Goal: Information Seeking & Learning: Compare options

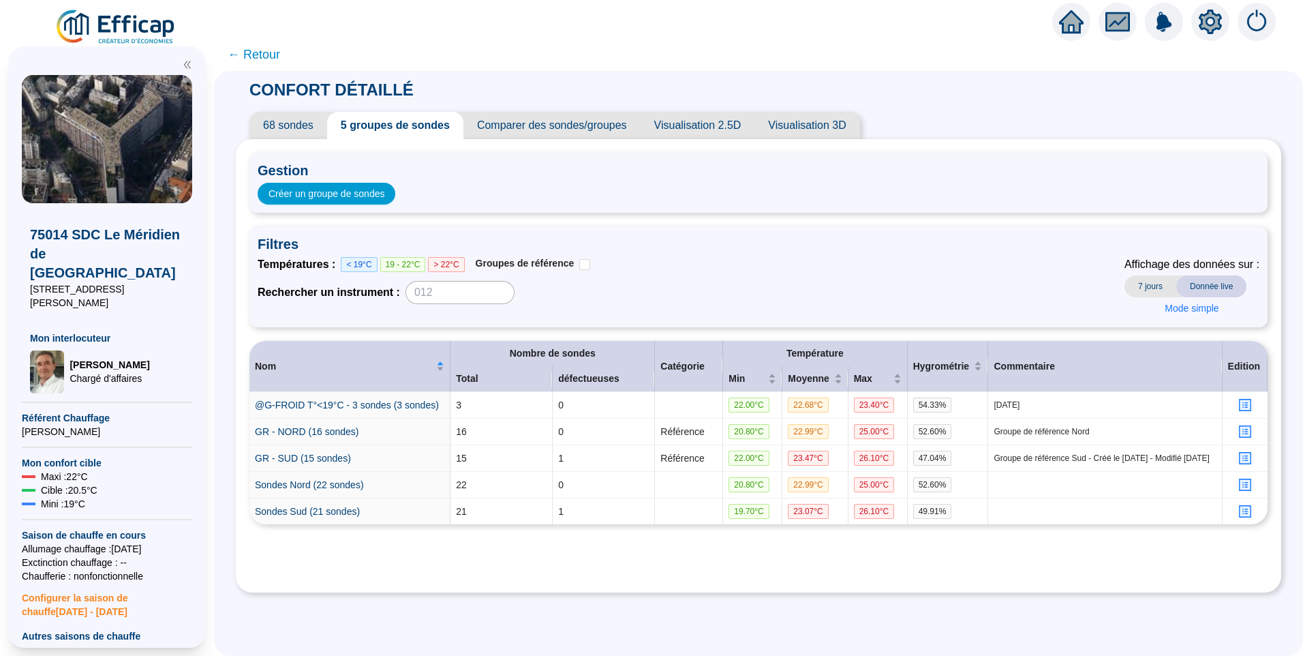
click at [552, 131] on span "Comparer des sondes/groupes" at bounding box center [552, 125] width 177 height 27
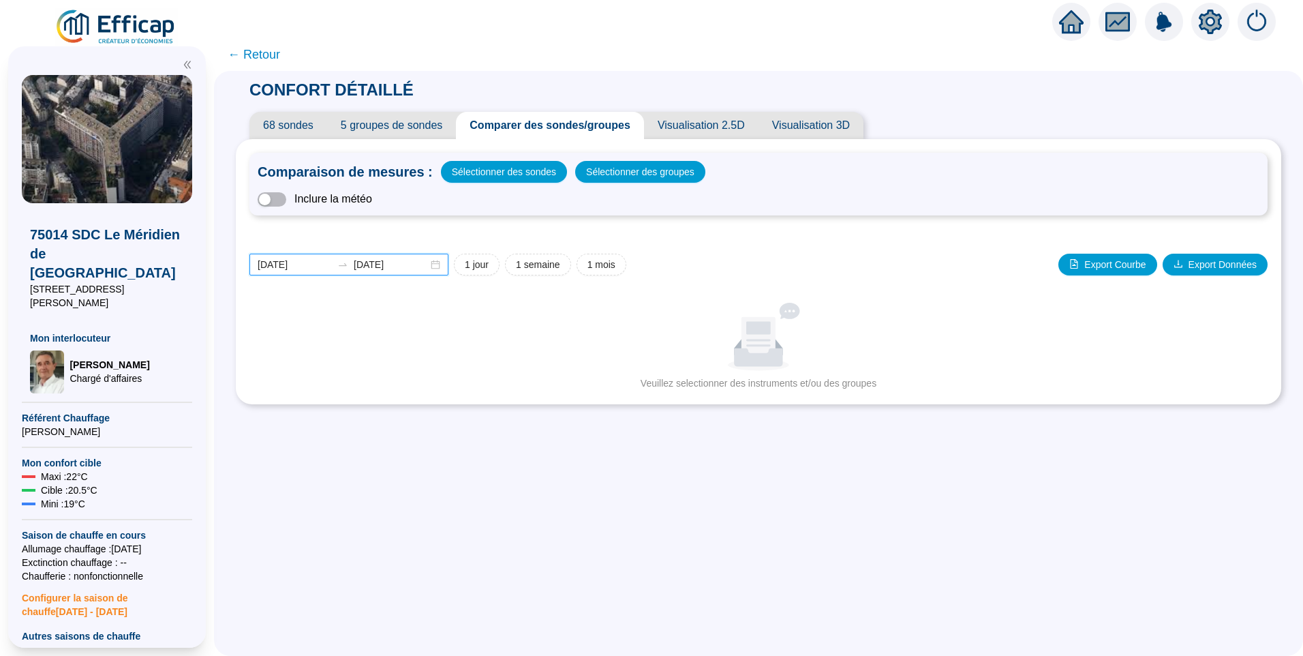
click at [316, 260] on input "[DATE]" at bounding box center [295, 265] width 74 height 14
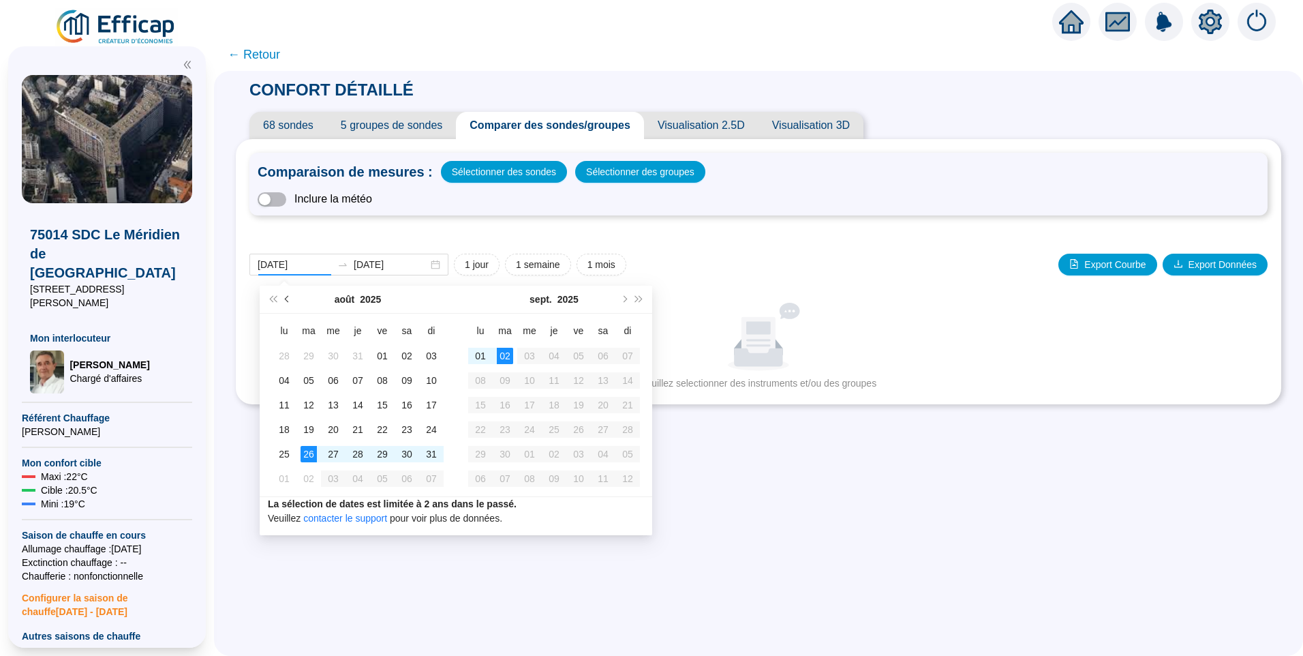
click at [284, 296] on button "Mois précédent (PageUp)" at bounding box center [287, 299] width 15 height 27
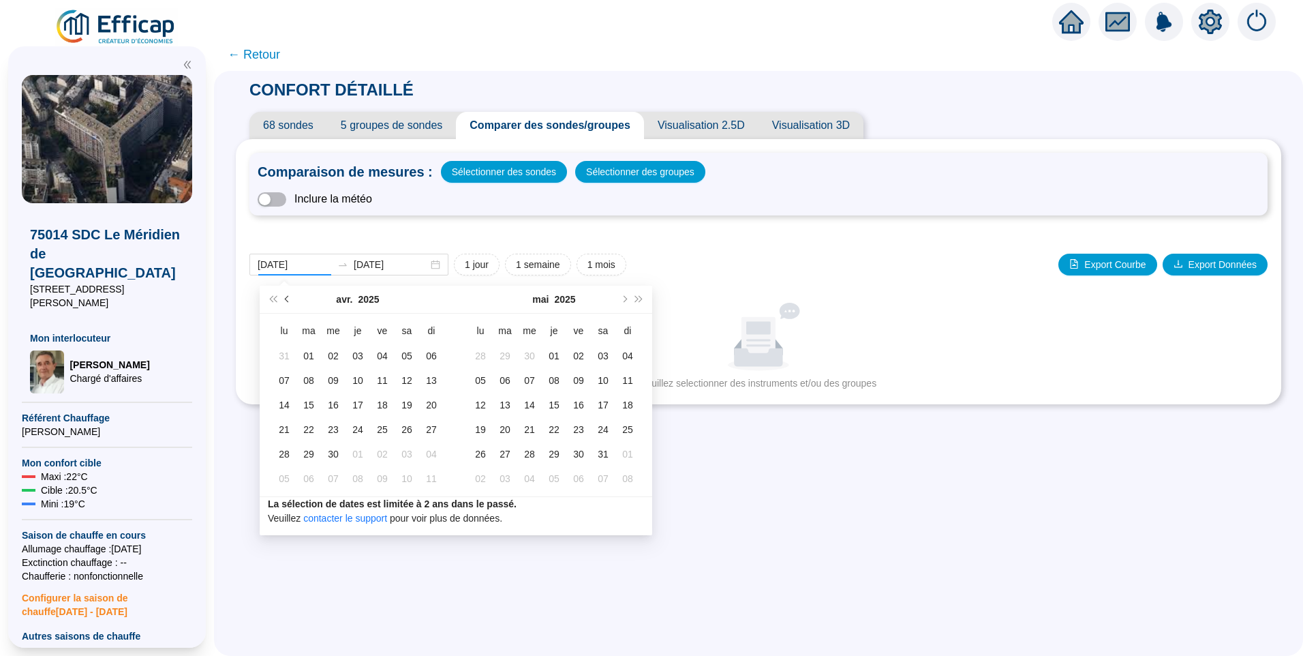
click at [284, 296] on button "Mois précédent (PageUp)" at bounding box center [287, 299] width 15 height 27
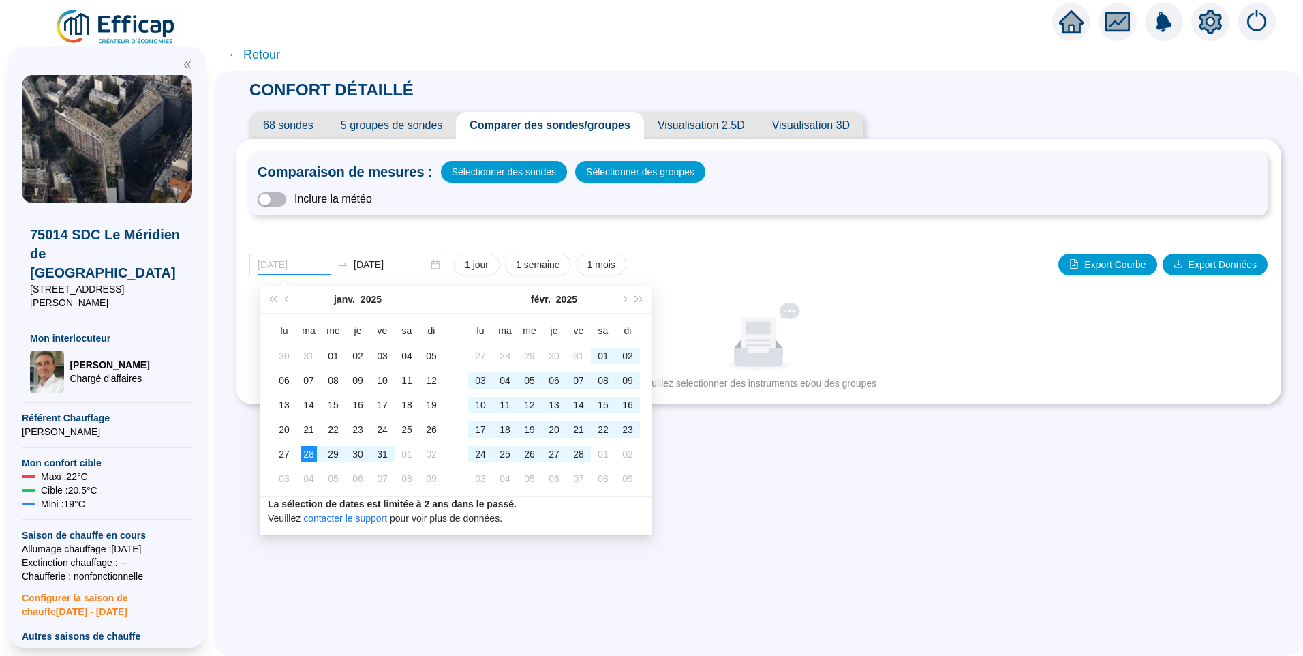
type input "[DATE]"
click at [314, 453] on div "28" at bounding box center [309, 454] width 16 height 16
type input "[DATE]"
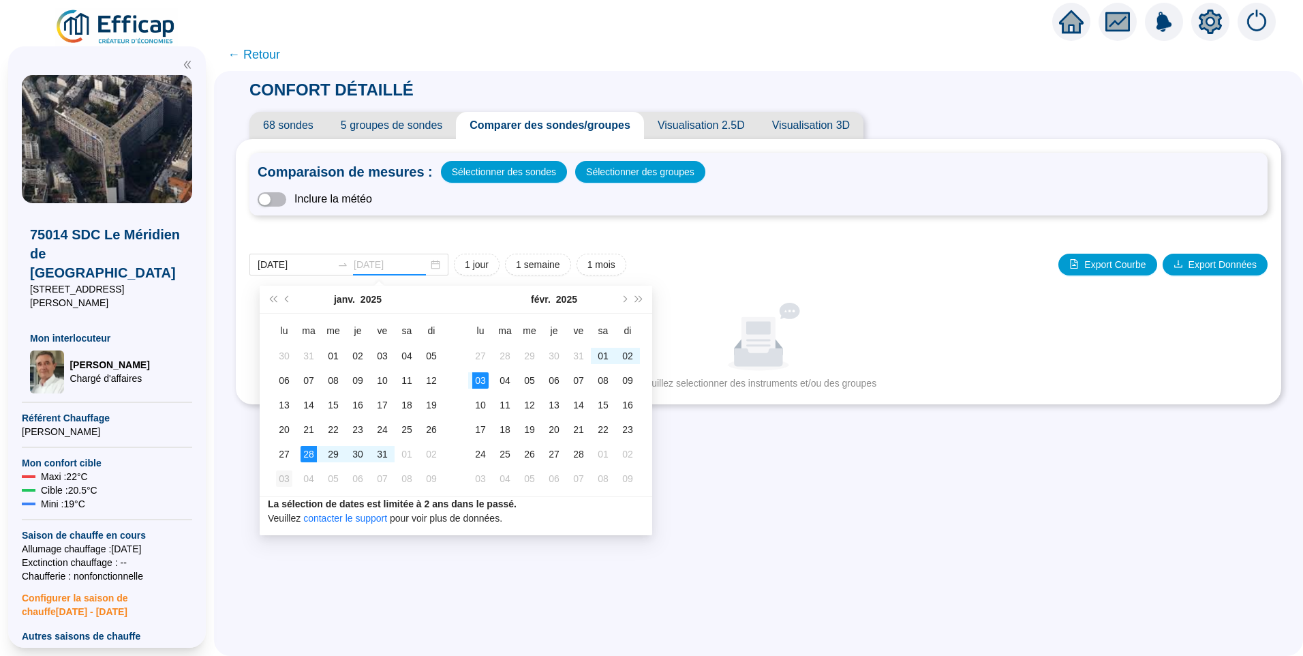
click at [286, 479] on div "03" at bounding box center [284, 478] width 16 height 16
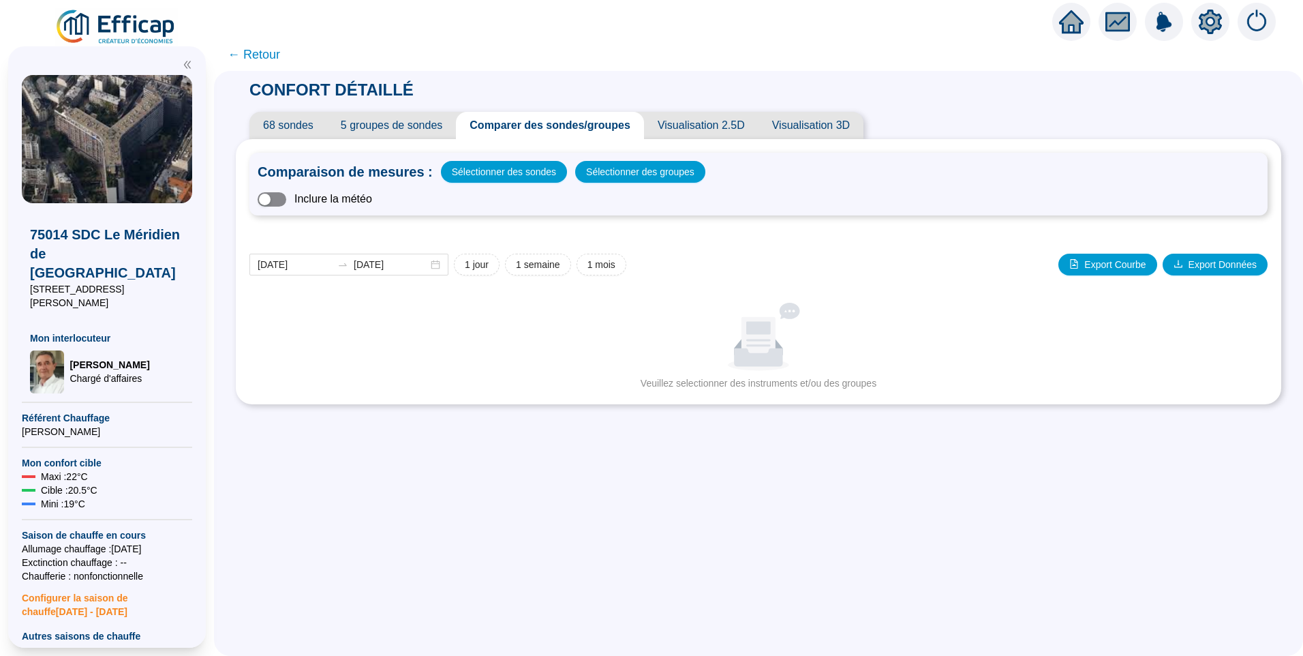
click at [271, 204] on div "button" at bounding box center [265, 200] width 12 height 12
click at [320, 260] on input "[DATE]" at bounding box center [295, 265] width 74 height 14
click at [326, 267] on input "[DATE]" at bounding box center [295, 265] width 74 height 14
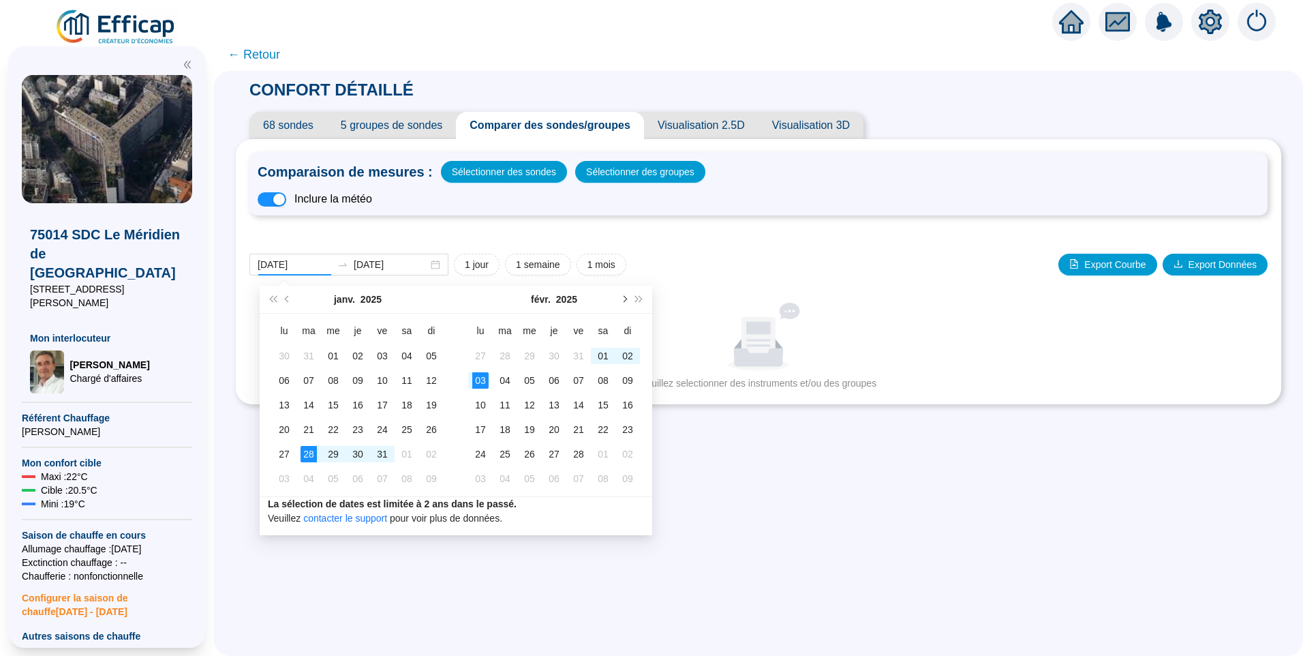
click at [628, 301] on button "Mois suivant (PageDown)" at bounding box center [623, 299] width 15 height 27
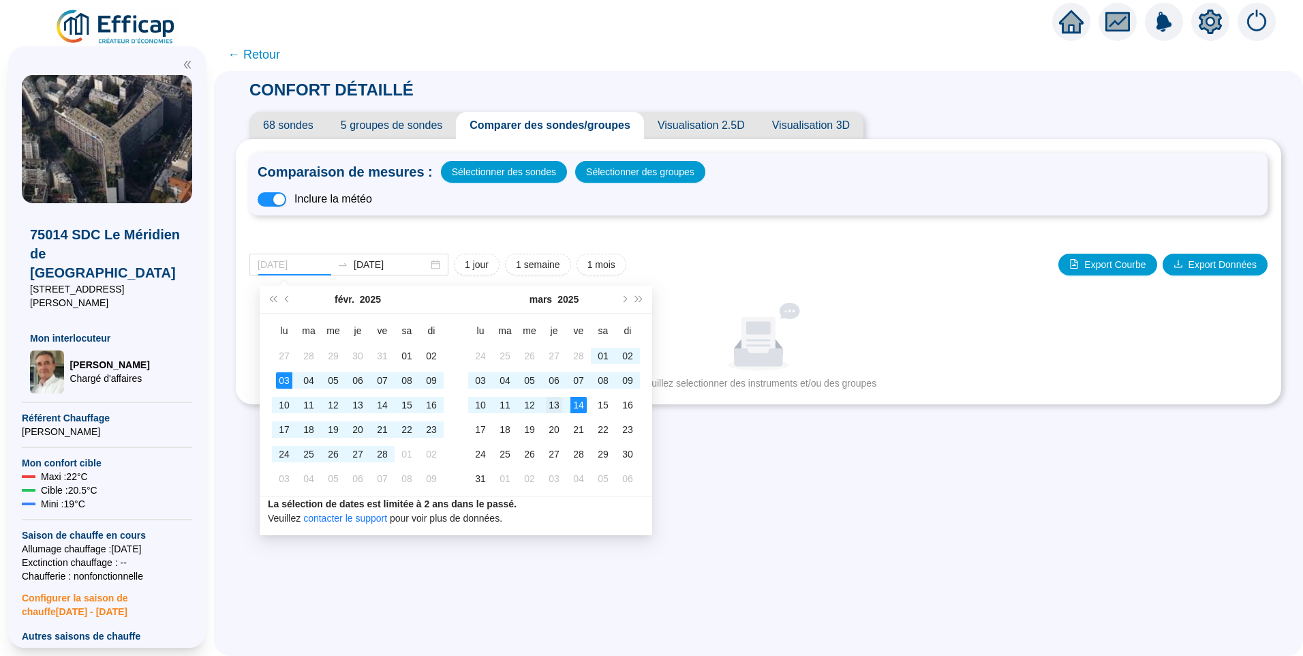
type input "[DATE]"
click at [552, 404] on div "13" at bounding box center [554, 405] width 16 height 16
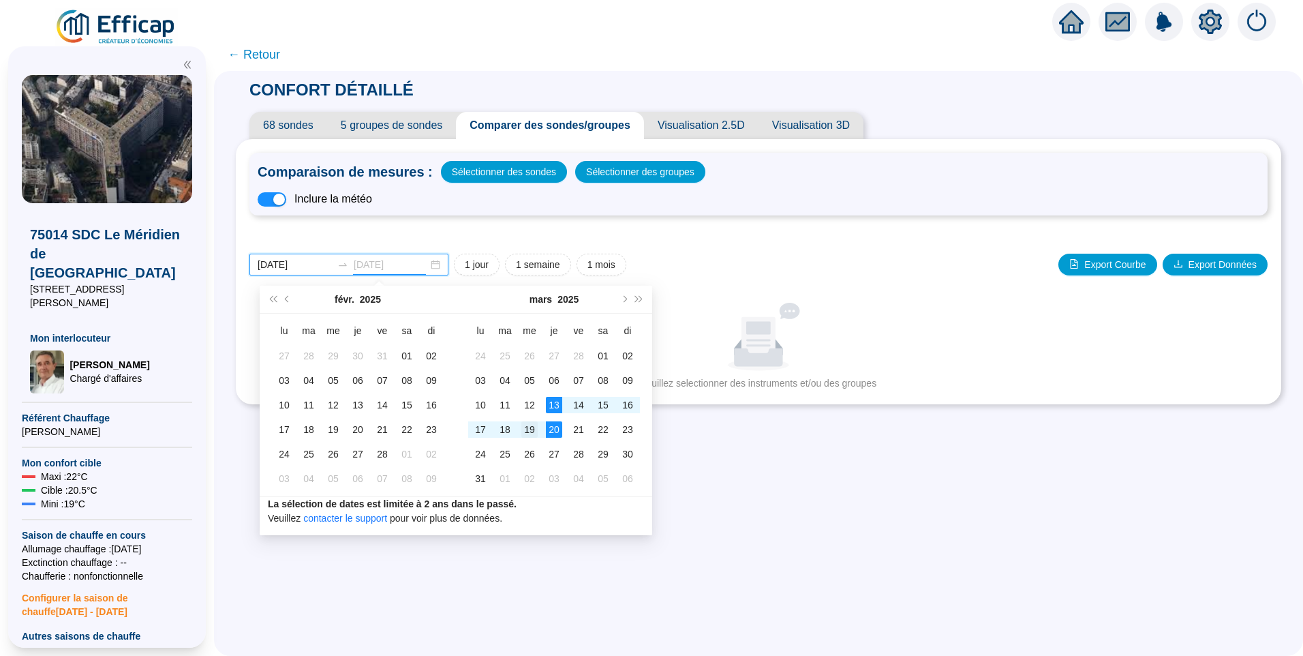
type input "[DATE]"
click at [526, 425] on div "19" at bounding box center [529, 429] width 16 height 16
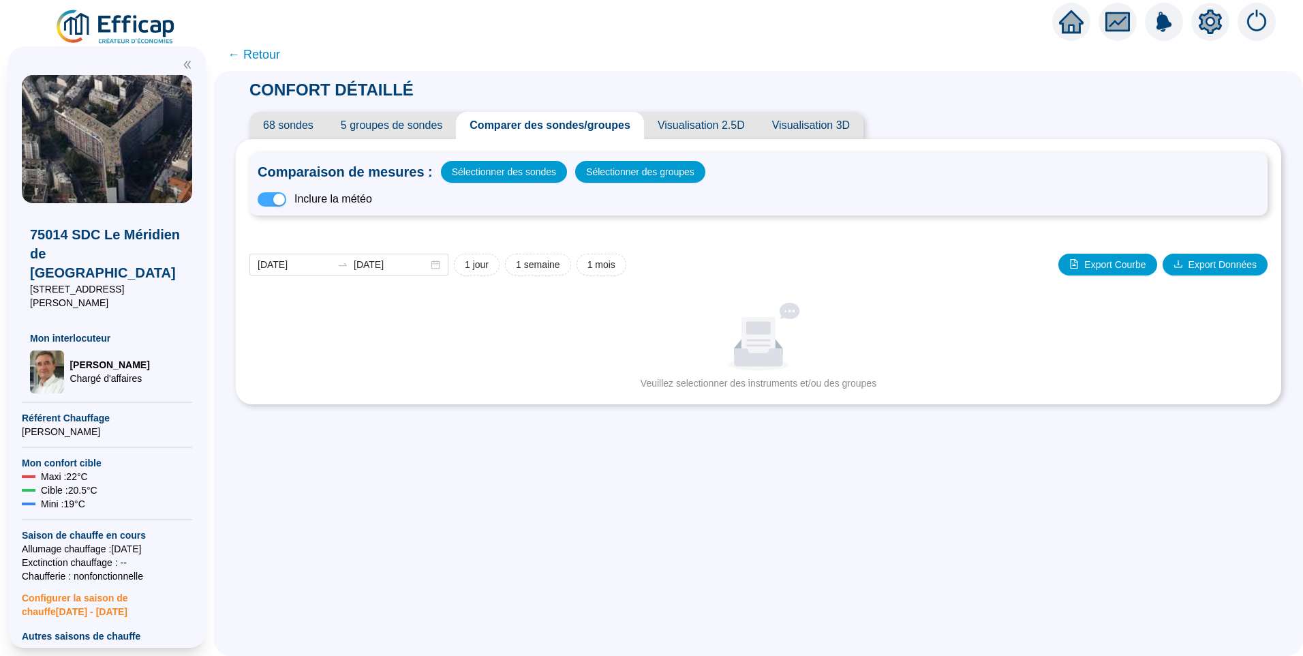
click at [279, 196] on span "button" at bounding box center [272, 199] width 29 height 14
click at [271, 196] on div "button" at bounding box center [265, 200] width 12 height 12
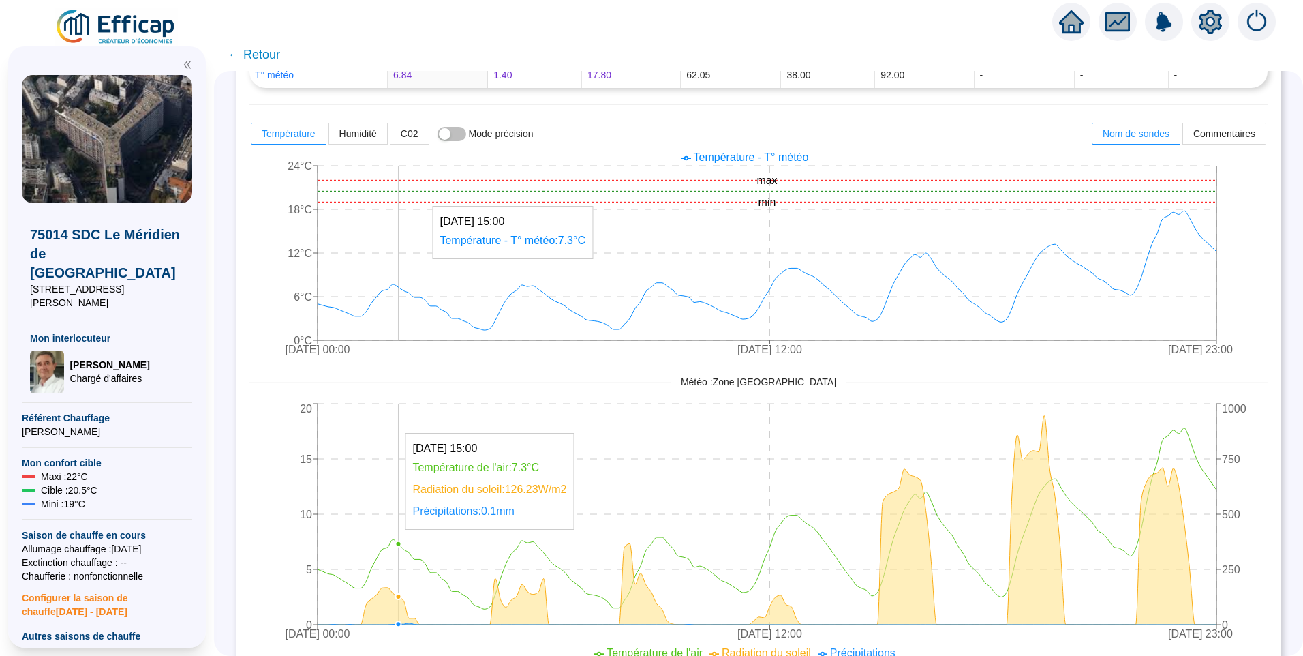
scroll to position [341, 0]
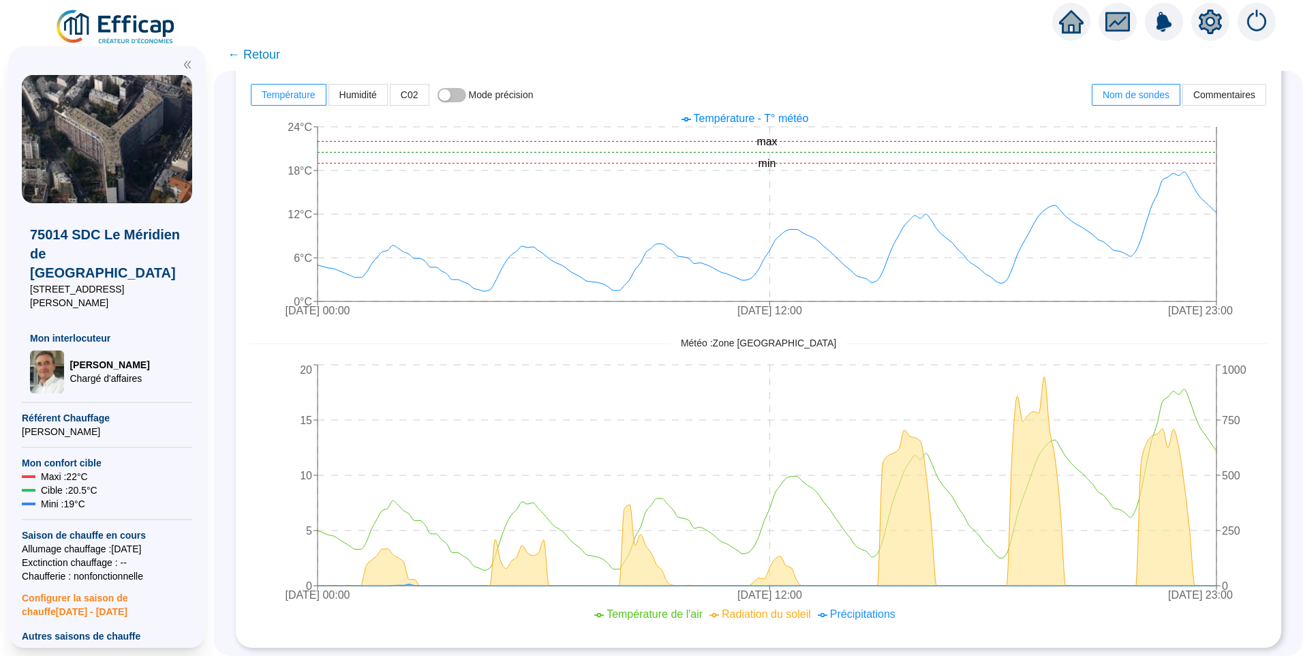
click at [244, 391] on div "CONFORT DÉTAILLÉ 68 sondes 5 groupes de sondes Comparer des sondes/groupes Visu…" at bounding box center [758, 363] width 1089 height 585
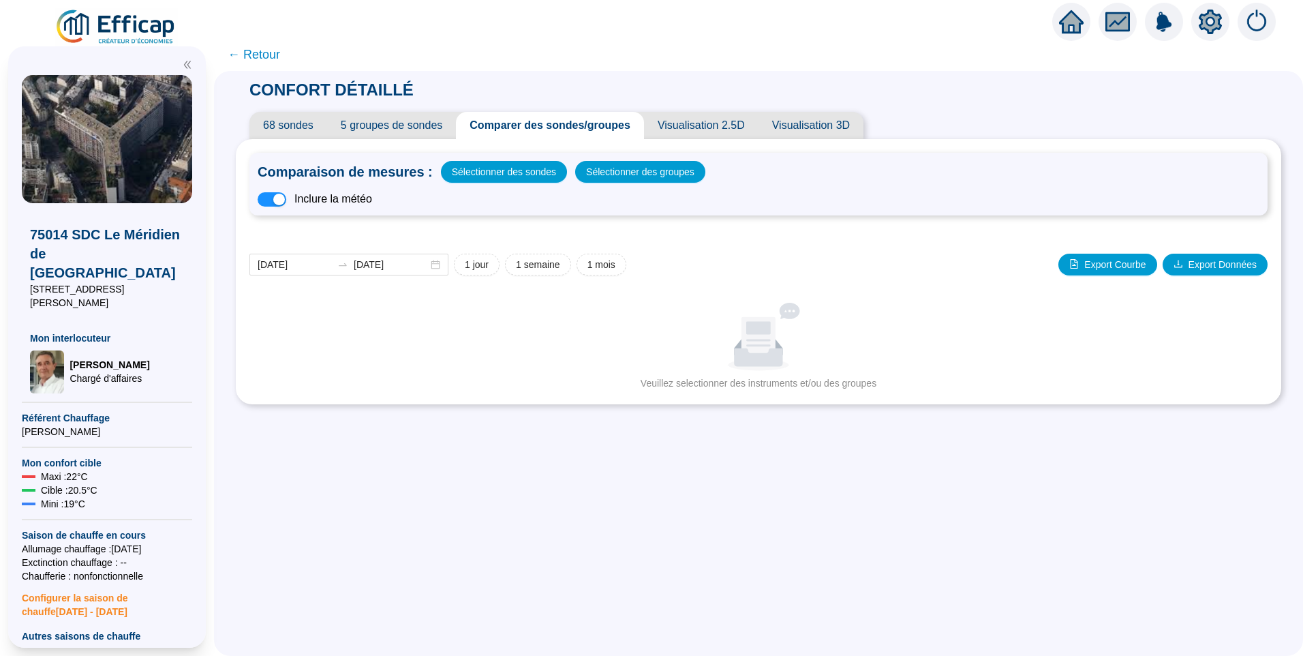
scroll to position [0, 0]
click at [282, 204] on span "button" at bounding box center [272, 199] width 29 height 14
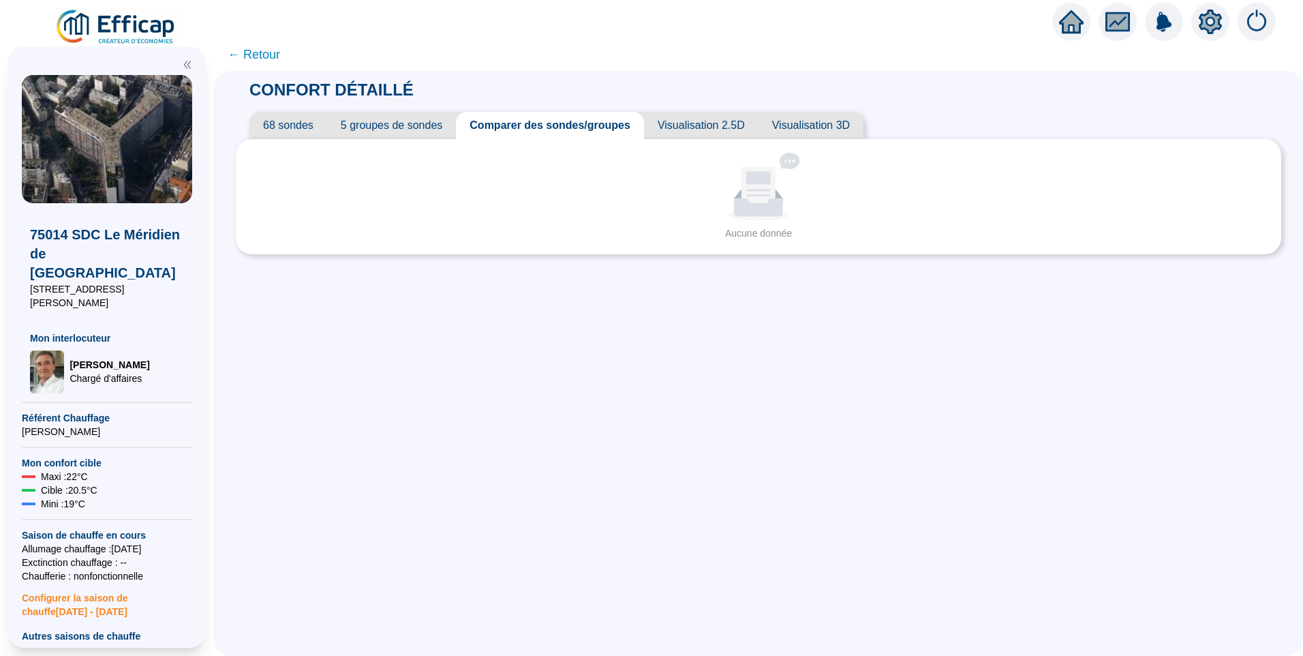
click at [386, 120] on span "5 groupes de sondes" at bounding box center [391, 125] width 129 height 27
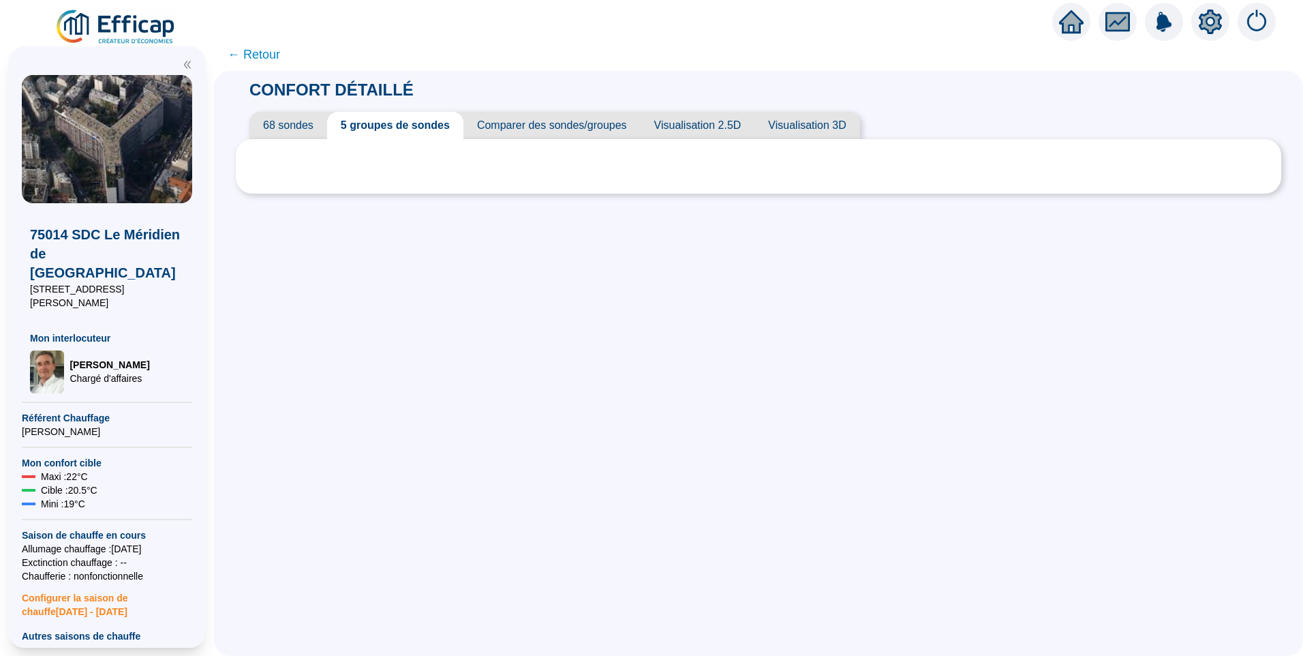
click at [530, 132] on span "Comparer des sondes/groupes" at bounding box center [552, 125] width 177 height 27
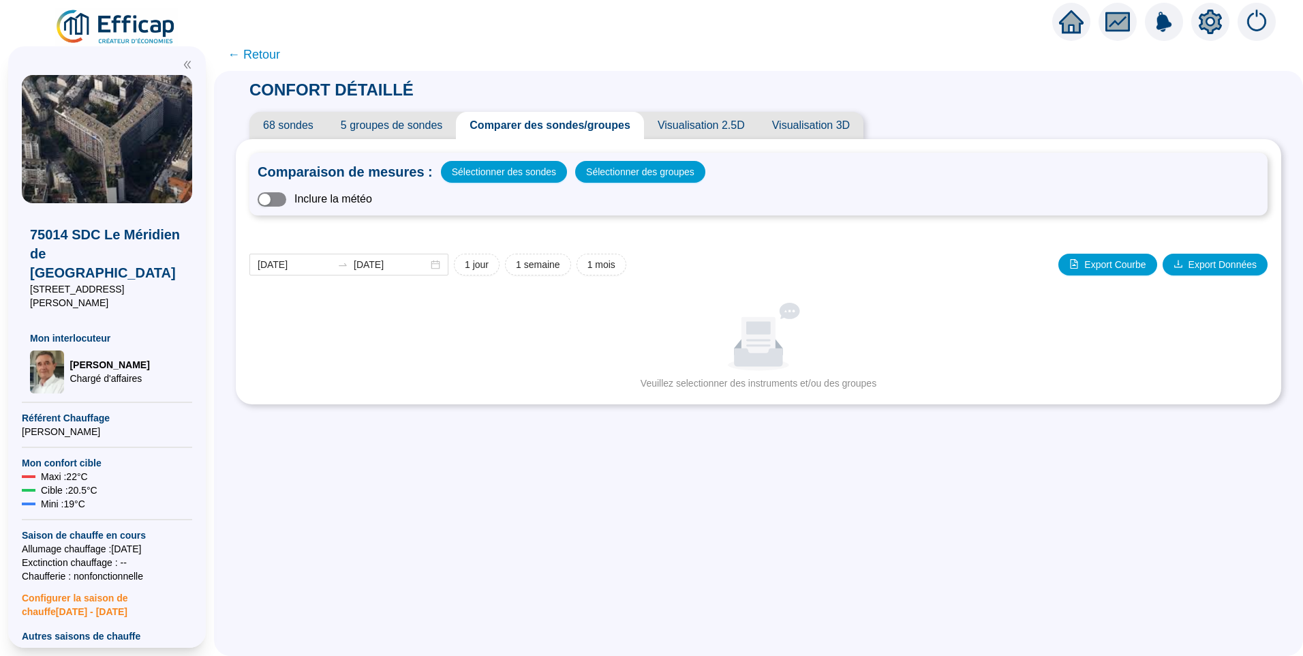
click at [282, 201] on span "button" at bounding box center [272, 199] width 29 height 14
